Goal: Task Accomplishment & Management: Manage account settings

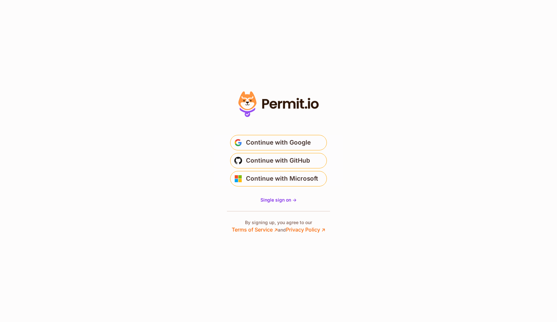
click at [285, 140] on span "Continue with Google" at bounding box center [278, 143] width 65 height 10
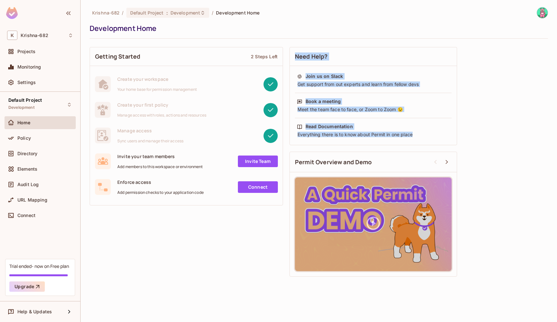
drag, startPoint x: 294, startPoint y: 50, endPoint x: 425, endPoint y: 140, distance: 159.1
click at [425, 140] on div "Need Help? Join us on Slack Get support from out experts and learn from fellow …" at bounding box center [373, 96] width 168 height 98
click at [479, 131] on div "Getting Started 2 Steps Left Create your workspace Your home base for permissio…" at bounding box center [319, 162] width 458 height 236
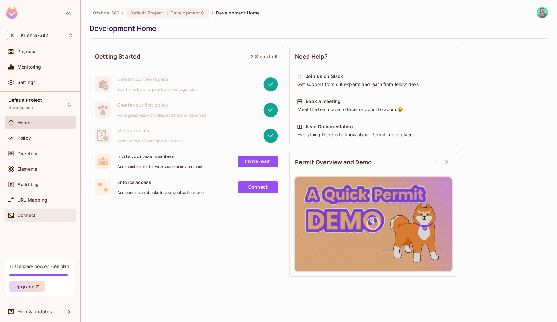
click at [21, 214] on span "Connect" at bounding box center [26, 215] width 18 height 5
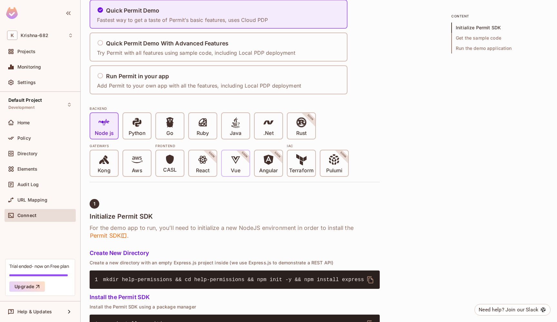
scroll to position [58, 0]
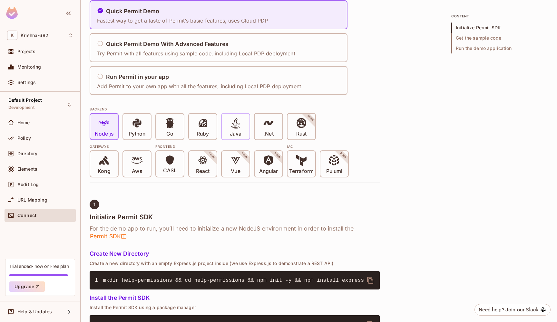
click at [241, 137] on div "Java" at bounding box center [236, 127] width 28 height 26
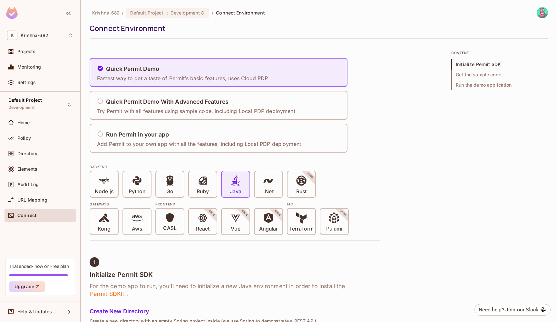
scroll to position [0, 0]
click at [41, 69] on span "Monitoring" at bounding box center [29, 66] width 24 height 5
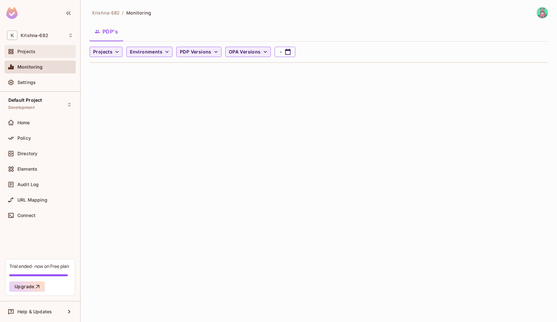
click at [21, 56] on div "Projects" at bounding box center [40, 51] width 71 height 13
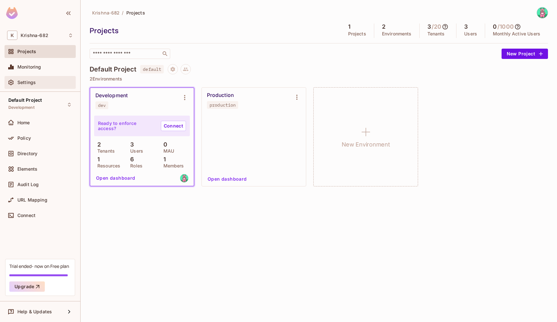
click at [26, 86] on div "Settings" at bounding box center [40, 83] width 66 height 8
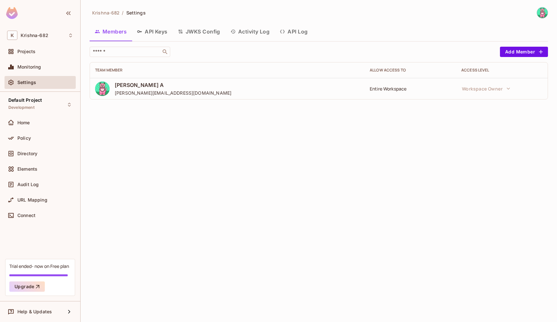
click at [152, 35] on button "API Keys" at bounding box center [152, 32] width 41 height 16
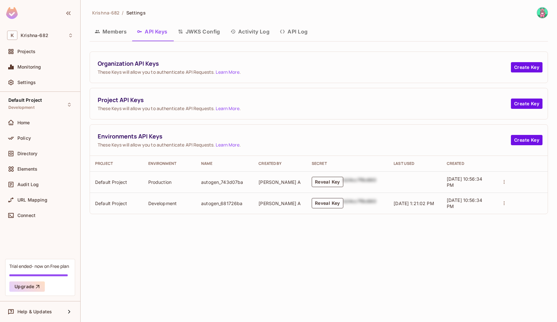
click at [322, 182] on button "Reveal Key" at bounding box center [328, 182] width 32 height 10
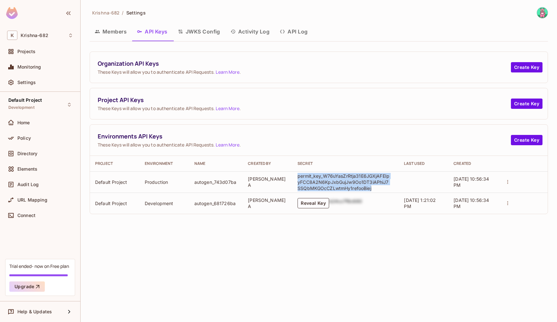
drag, startPoint x: 369, startPoint y: 189, endPoint x: 298, endPoint y: 175, distance: 72.4
click at [298, 175] on p "permit_key_W76uYasZrRtja31E6JGXjAFEIpyFCC8A2N6KpJxbGujJw9Oo1DT3iAPhiJ7SSQbMKGOc…" at bounding box center [344, 182] width 93 height 18
copy p "permit_key_W76uYasZrRtja31E6JGXjAFEIpyFCC8A2N6KpJxbGujJw9Oo1DT3iAPhiJ7SSQbMKGOc…"
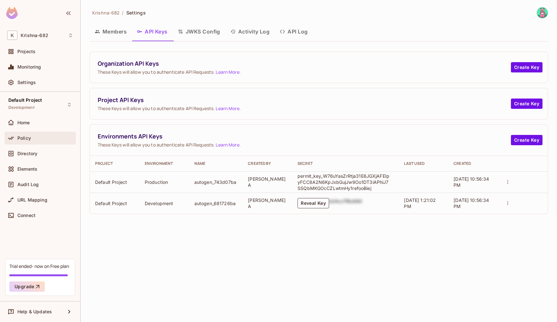
click at [47, 135] on div "Policy" at bounding box center [40, 138] width 66 height 8
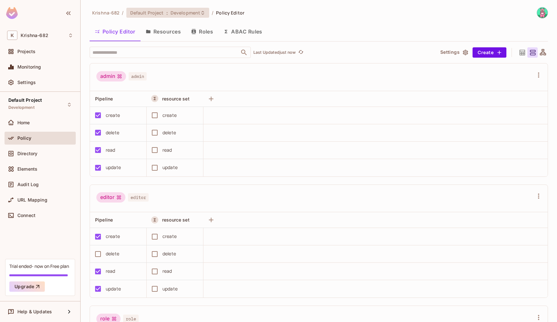
click at [186, 15] on span "Development" at bounding box center [186, 13] width 30 height 6
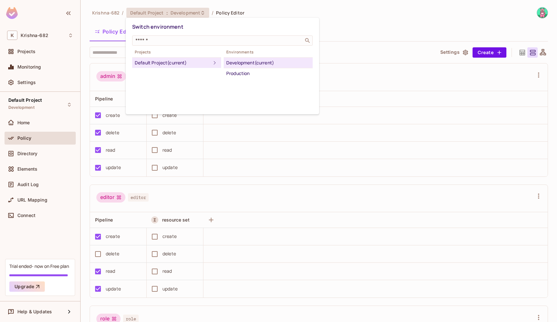
click at [145, 183] on div at bounding box center [278, 161] width 557 height 322
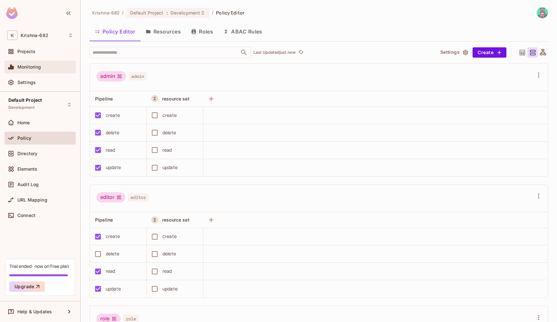
click at [44, 68] on div "Monitoring" at bounding box center [45, 66] width 56 height 5
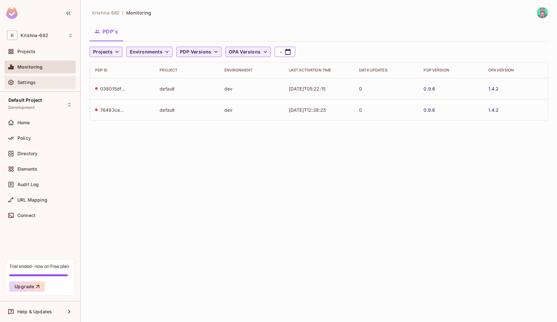
click at [38, 86] on div "Settings" at bounding box center [40, 83] width 66 height 8
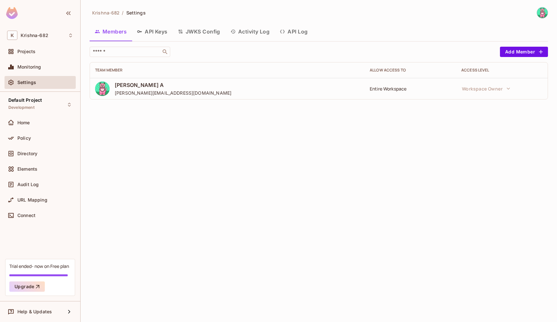
click at [144, 29] on button "API Keys" at bounding box center [152, 32] width 41 height 16
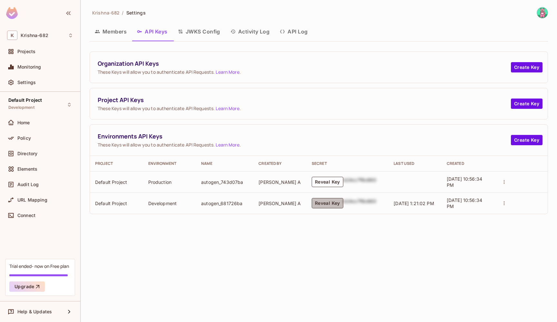
click at [330, 206] on button "Reveal Key" at bounding box center [328, 203] width 32 height 10
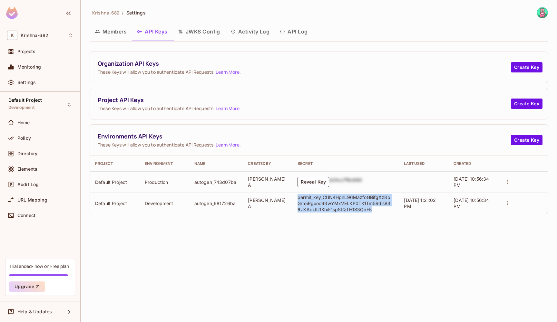
drag, startPoint x: 376, startPoint y: 213, endPoint x: 297, endPoint y: 195, distance: 82.0
click at [297, 195] on td "permit_key_CUN4HpnL96MazfoGBifgXz8pGrh5Rguoo93wYMxVELKP0TK1Tm5RdlsB36zXAdiJU1Kh…" at bounding box center [345, 203] width 106 height 21
copy p "permit_key_CUN4HpnL96MazfoGBifgXz8pGrh5Rguoo93wYMxVELKP0TK1Tm5RdlsB36zXAdiJU1Kh…"
